Goal: Obtain resource: Download file/media

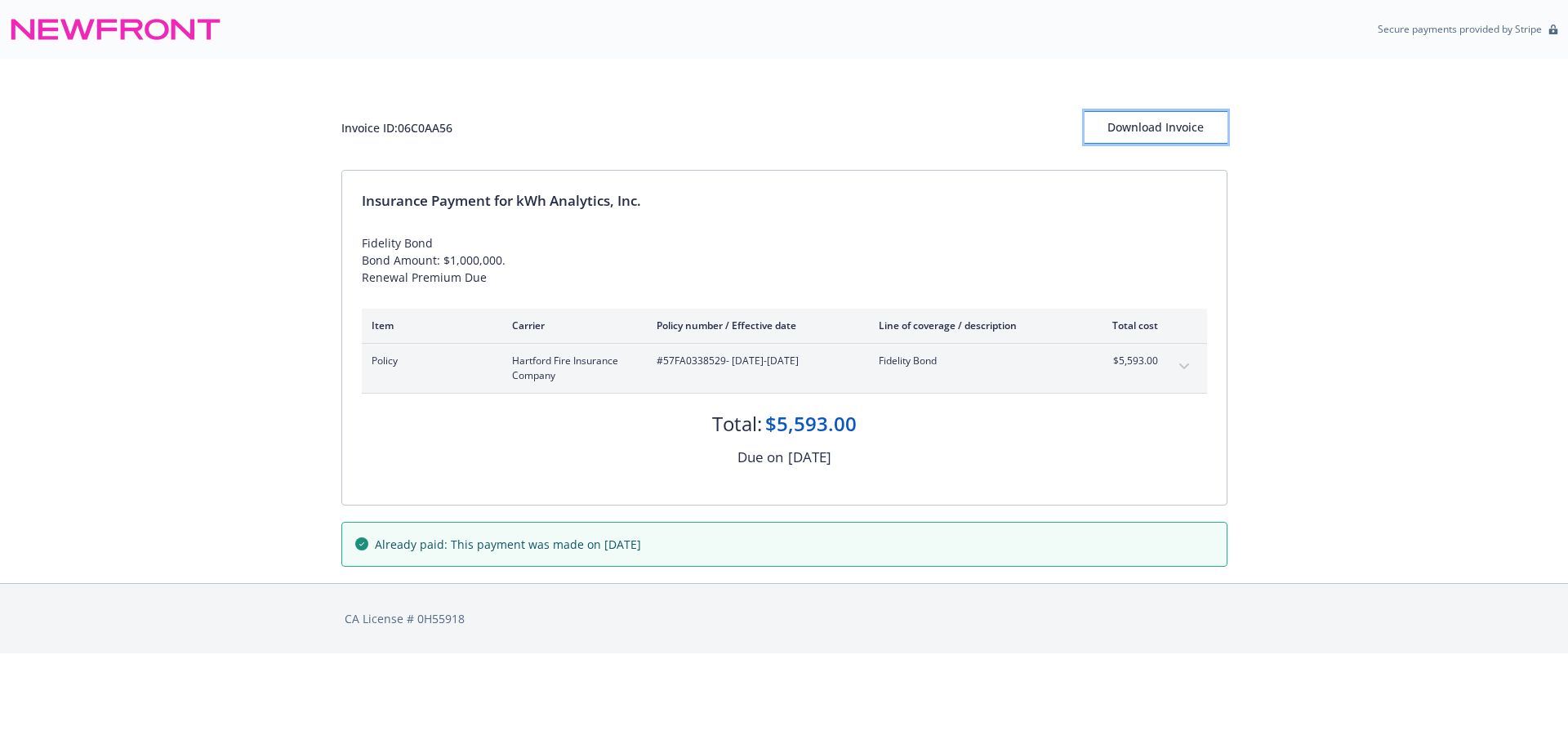
click at [1155, 118] on div "Download Invoice" at bounding box center [1156, 127] width 143 height 31
click at [832, 357] on span "#57FA0338529 - [DATE]-[DATE]" at bounding box center [754, 361] width 196 height 15
click at [415, 119] on div "Invoice ID: 06C0AA56" at bounding box center [396, 128] width 111 height 17
click at [415, 131] on div "Invoice ID: 06C0AA56" at bounding box center [396, 128] width 111 height 17
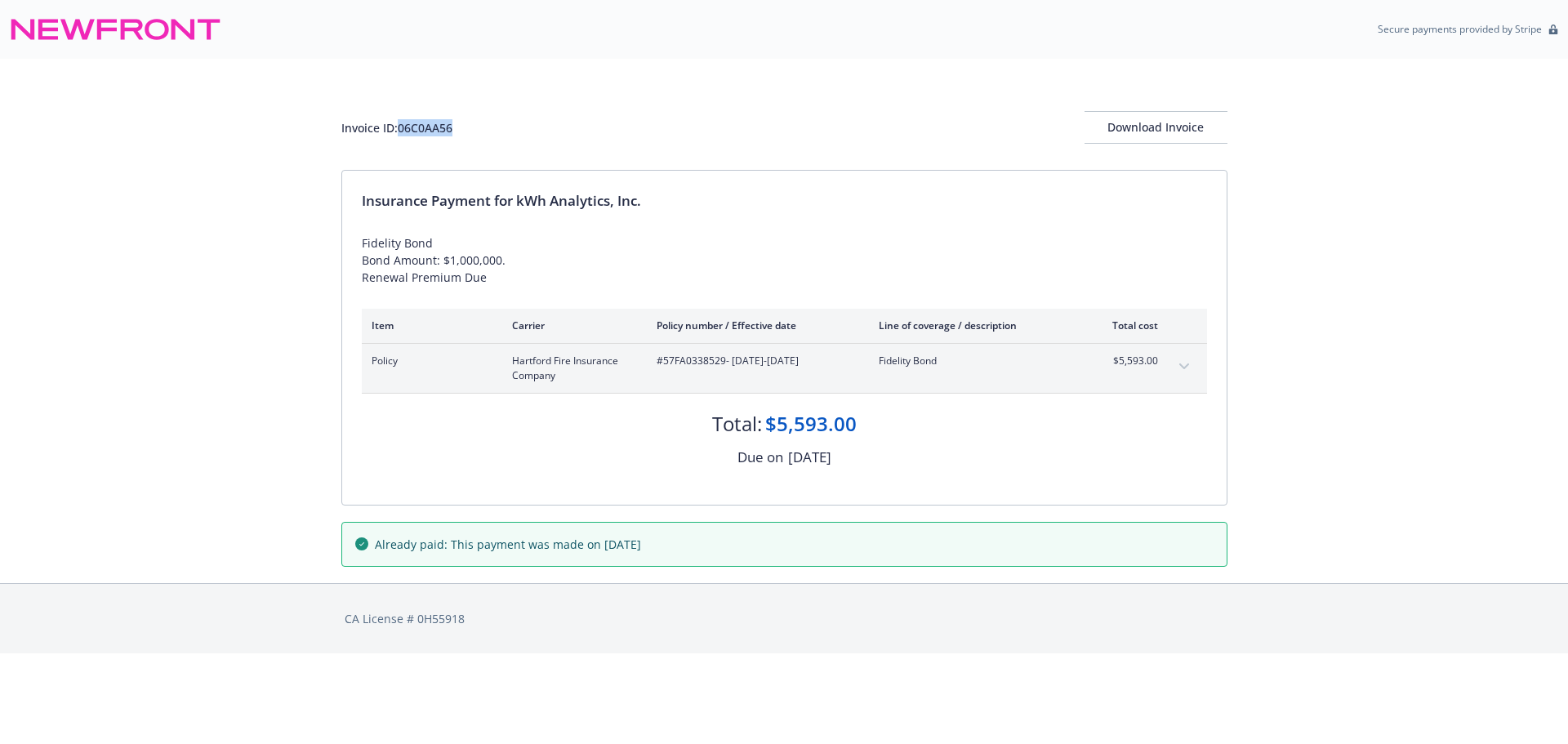
copy div "06C0AA56"
